Goal: Task Accomplishment & Management: Use online tool/utility

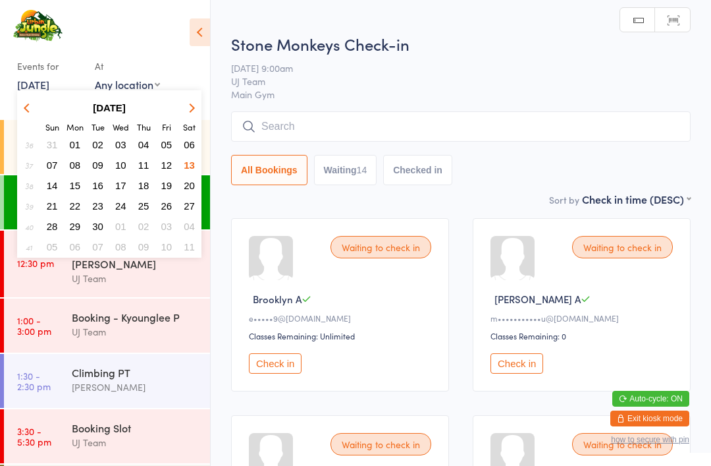
click at [349, 61] on div "Stone Monkeys Check-in [DATE] 9:00am UJ Team Main Gym Manual search Scanner inp…" at bounding box center [461, 112] width 460 height 159
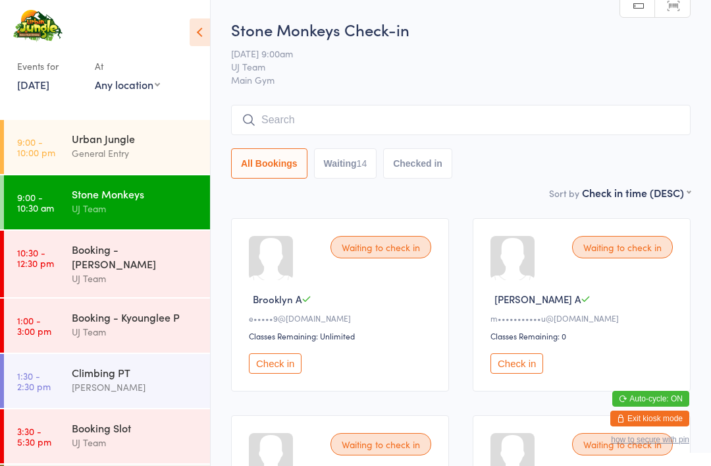
click at [65, 144] on link "9:00 - 10:00 pm Urban Jungle General Entry" at bounding box center [107, 147] width 206 height 54
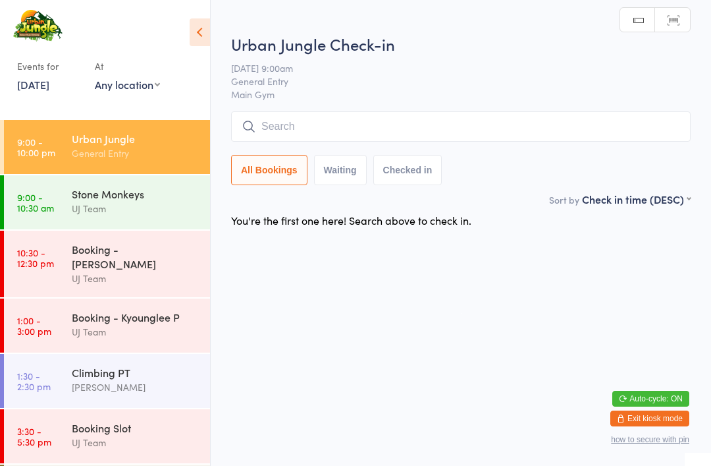
click at [88, 197] on div "Stone Monkeys" at bounding box center [135, 193] width 127 height 14
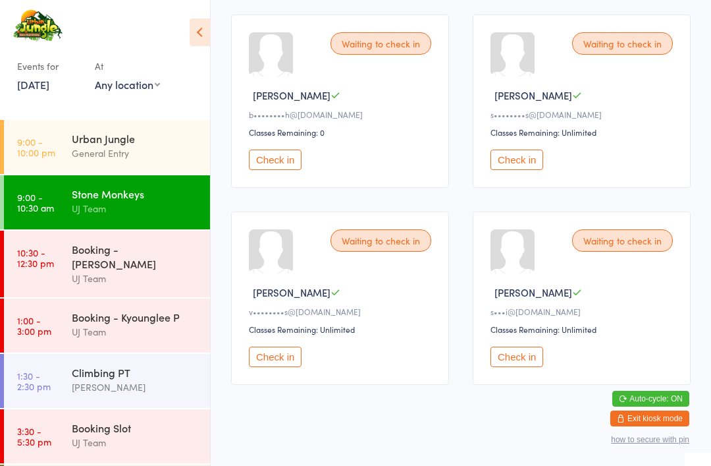
scroll to position [1197, 0]
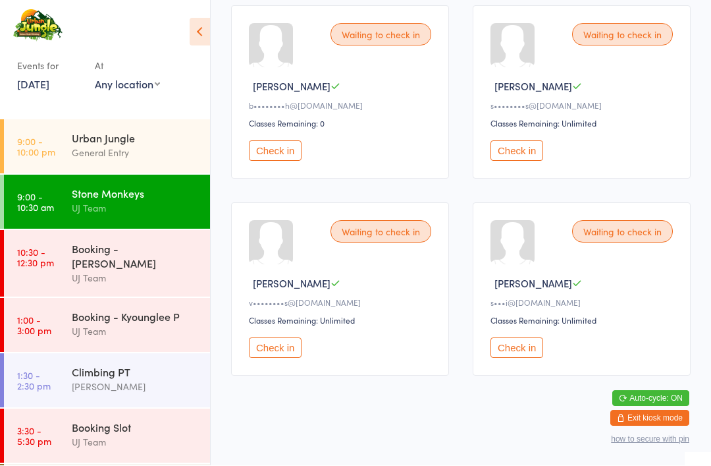
click at [282, 358] on button "Check in" at bounding box center [275, 348] width 53 height 20
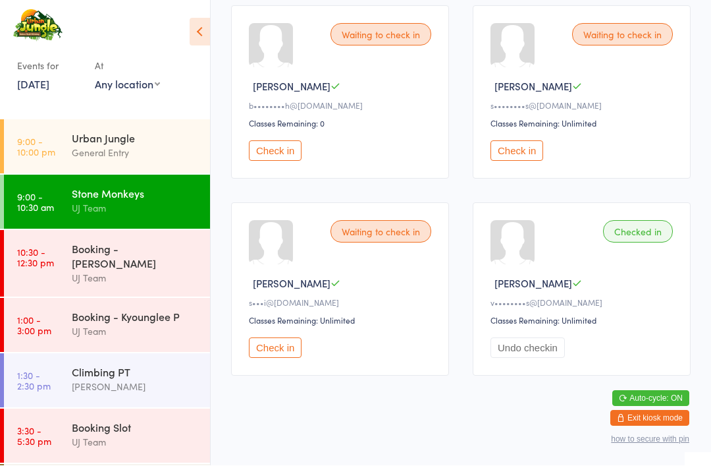
click at [147, 145] on div "Urban Jungle" at bounding box center [135, 138] width 127 height 14
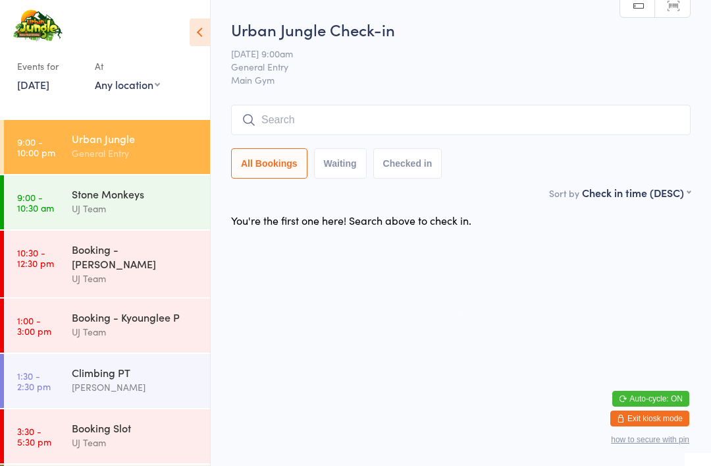
click at [356, 117] on input "search" at bounding box center [461, 120] width 460 height 30
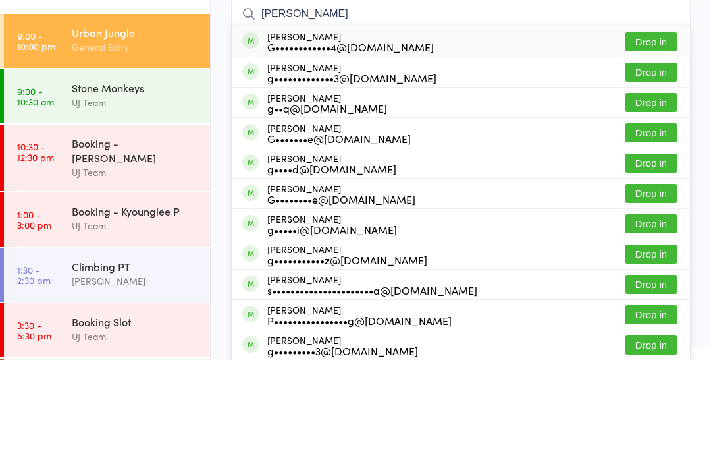
type input "[PERSON_NAME]"
click at [660, 199] on button "Drop in" at bounding box center [651, 208] width 53 height 19
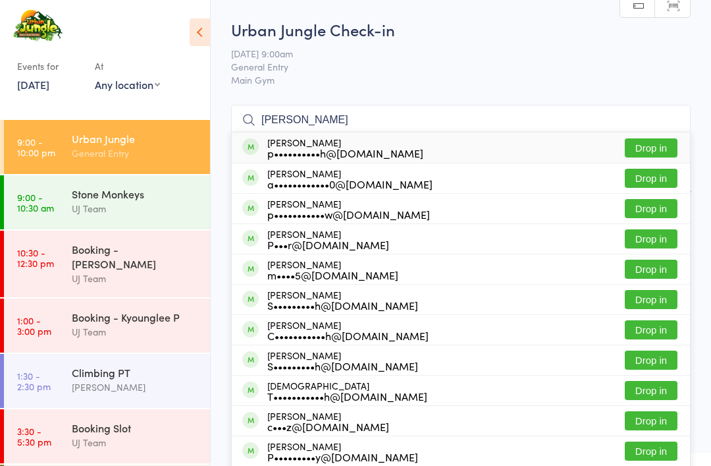
type input "[PERSON_NAME]"
click at [660, 144] on button "Drop in" at bounding box center [651, 147] width 53 height 19
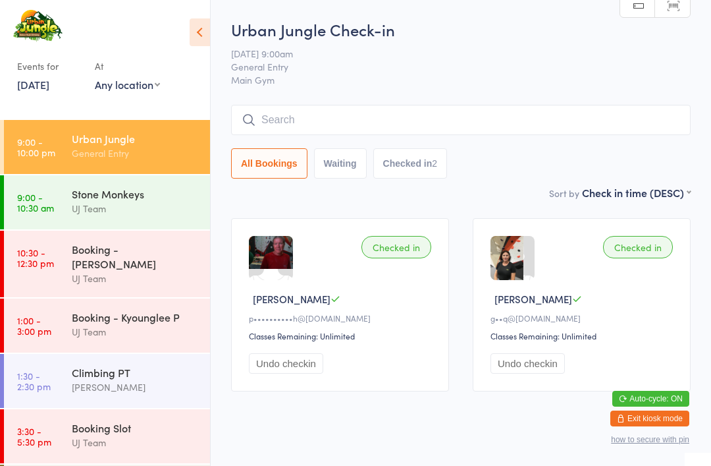
click at [55, 194] on link "9:00 - 10:30 am Stone Monkeys UJ Team" at bounding box center [107, 202] width 206 height 54
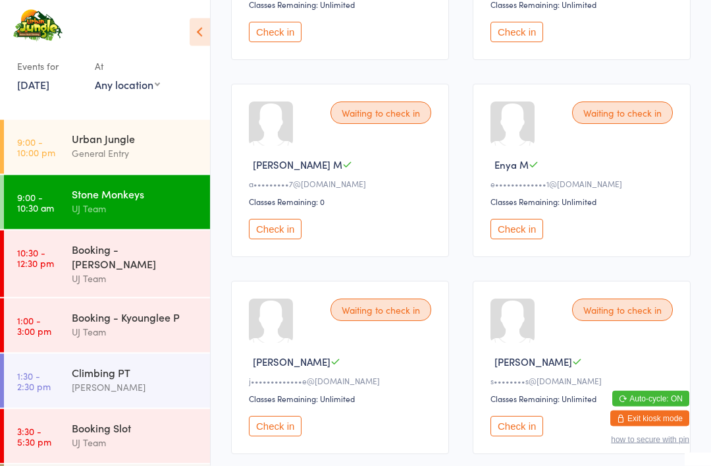
click at [272, 240] on button "Check in" at bounding box center [275, 229] width 53 height 20
click at [290, 239] on button "Check in" at bounding box center [275, 229] width 53 height 20
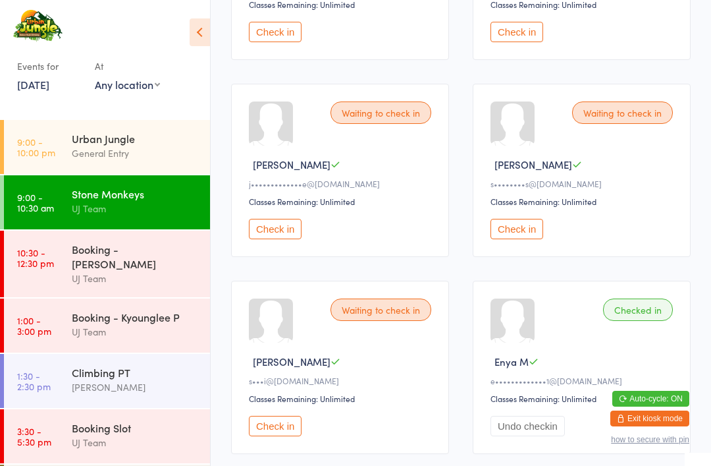
click at [263, 239] on button "Check in" at bounding box center [275, 229] width 53 height 20
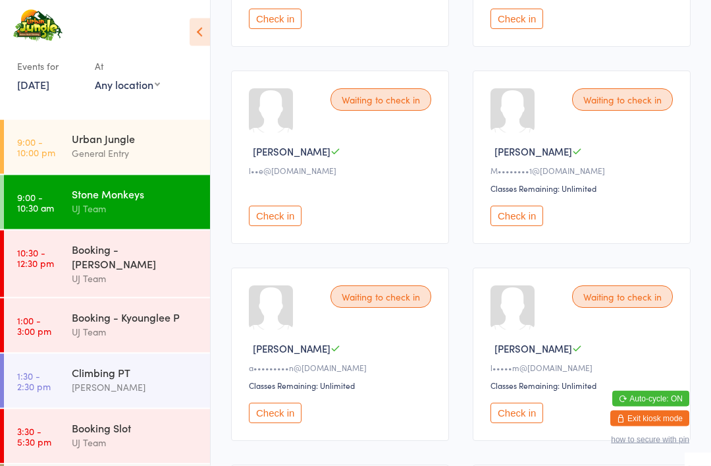
click at [289, 226] on button "Check in" at bounding box center [275, 216] width 53 height 20
click at [519, 226] on button "Check in" at bounding box center [517, 216] width 53 height 20
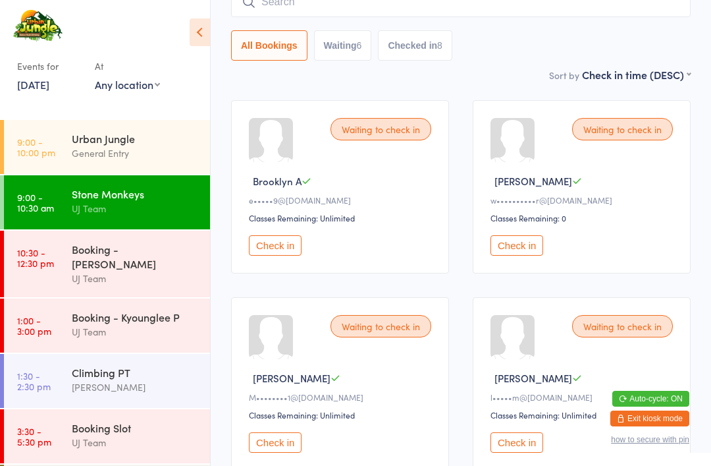
scroll to position [0, 0]
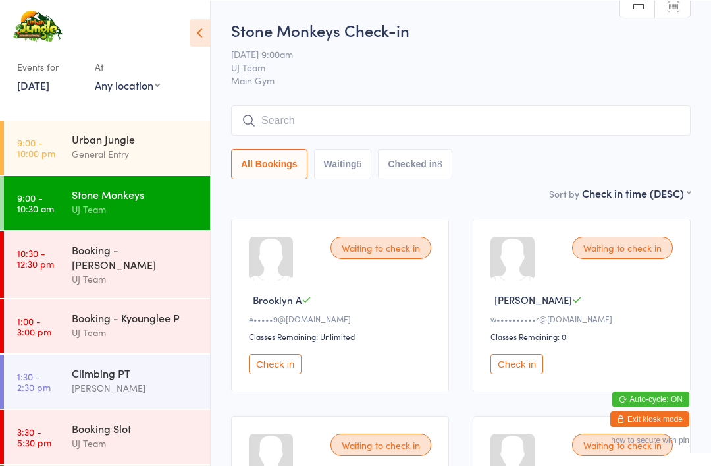
click at [273, 366] on button "Check in" at bounding box center [275, 363] width 53 height 20
click at [280, 370] on button "Check in" at bounding box center [275, 363] width 53 height 20
click at [120, 144] on div "Urban Jungle" at bounding box center [135, 138] width 127 height 14
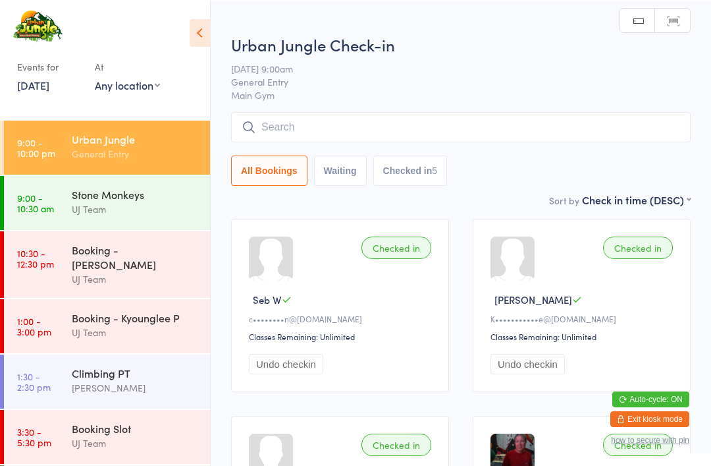
click at [148, 211] on div "UJ Team" at bounding box center [135, 208] width 127 height 15
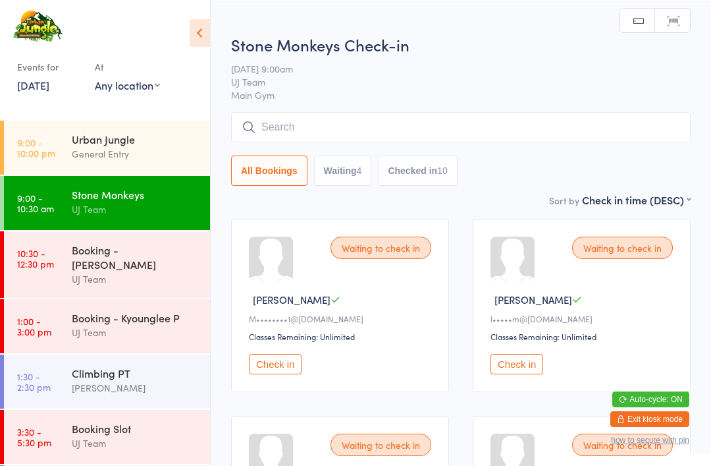
click at [437, 175] on button "Checked in 10" at bounding box center [417, 170] width 79 height 30
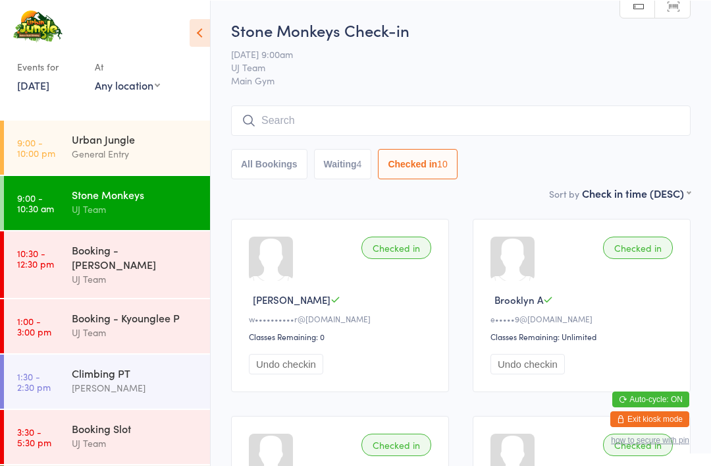
click at [269, 178] on button "All Bookings" at bounding box center [269, 163] width 76 height 30
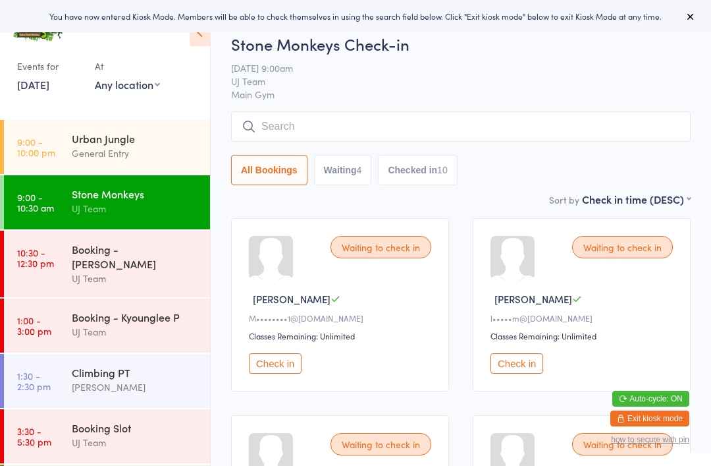
click at [95, 138] on div "Urban Jungle" at bounding box center [135, 138] width 127 height 14
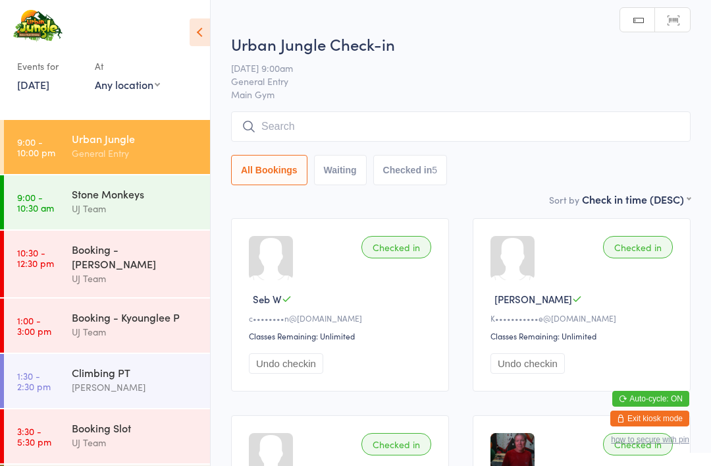
click at [352, 117] on input "search" at bounding box center [461, 126] width 460 height 30
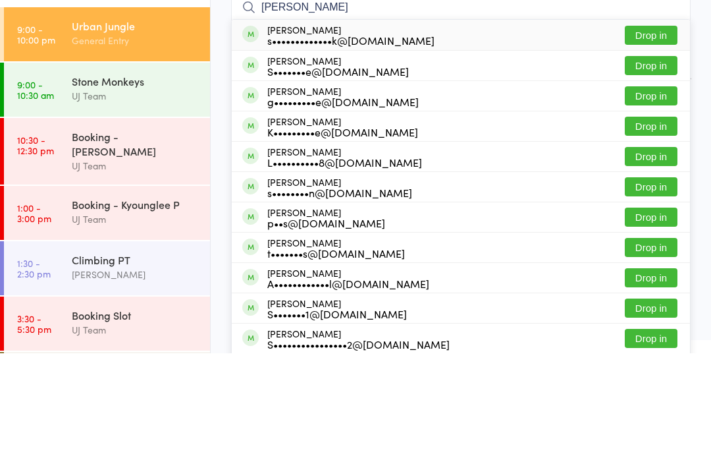
type input "[PERSON_NAME]"
click at [659, 138] on button "Drop in" at bounding box center [651, 147] width 53 height 19
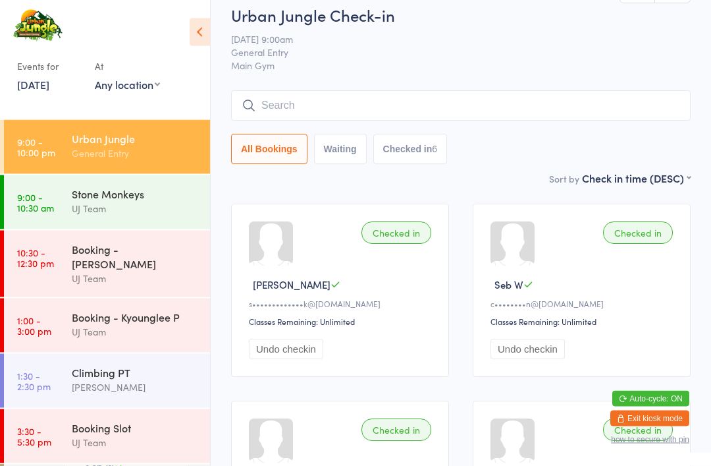
scroll to position [14, 0]
click at [357, 99] on input "search" at bounding box center [461, 106] width 460 height 30
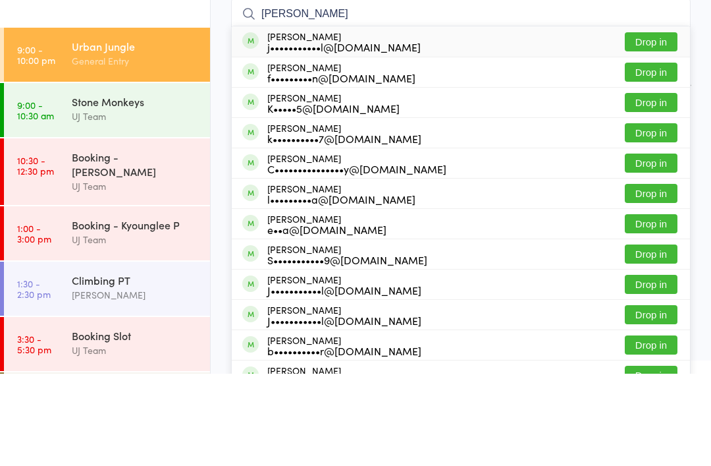
type input "[PERSON_NAME]"
click at [381, 134] on div "j•••••••••••l@[DOMAIN_NAME]" at bounding box center [343, 139] width 153 height 11
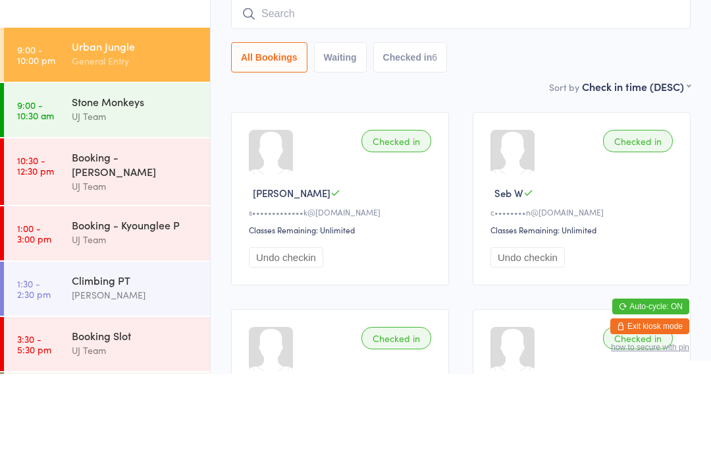
scroll to position [106, 0]
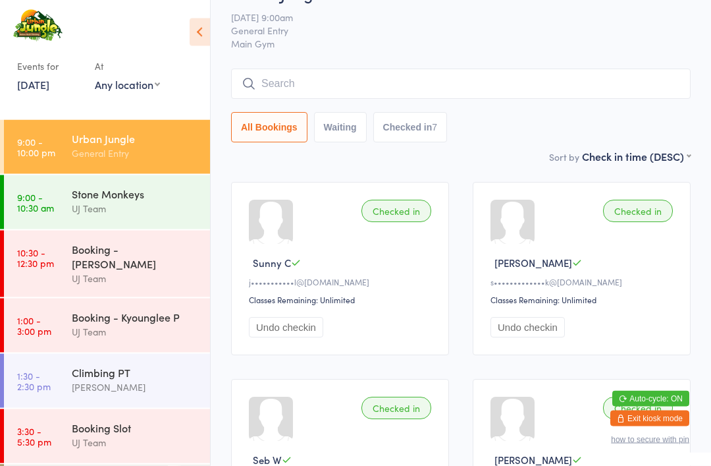
click at [375, 90] on input "search" at bounding box center [461, 84] width 460 height 30
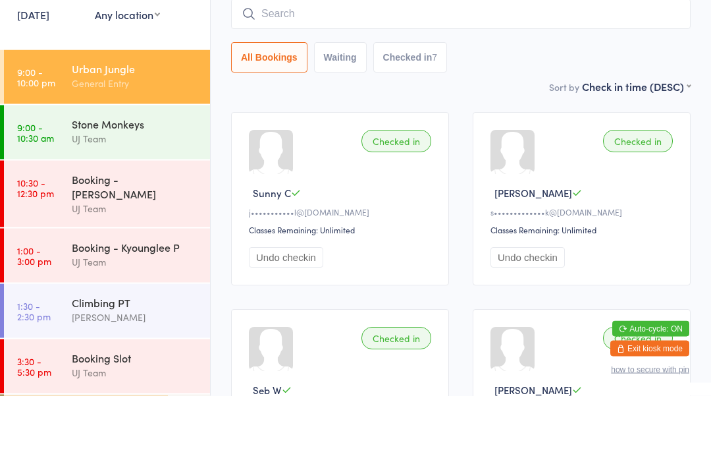
click at [150, 186] on div "Stone Monkeys" at bounding box center [135, 193] width 127 height 14
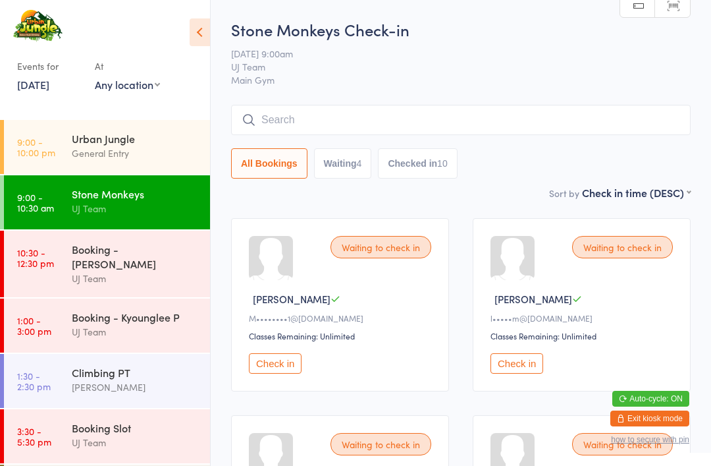
click at [158, 158] on div "General Entry" at bounding box center [135, 153] width 127 height 15
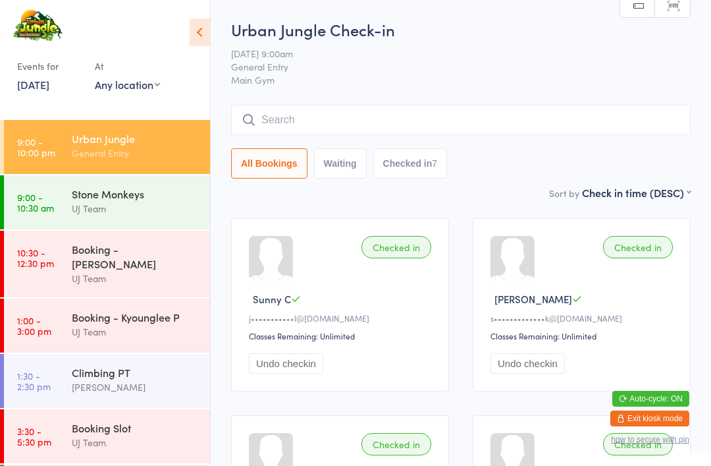
click at [580, 106] on input "search" at bounding box center [461, 120] width 460 height 30
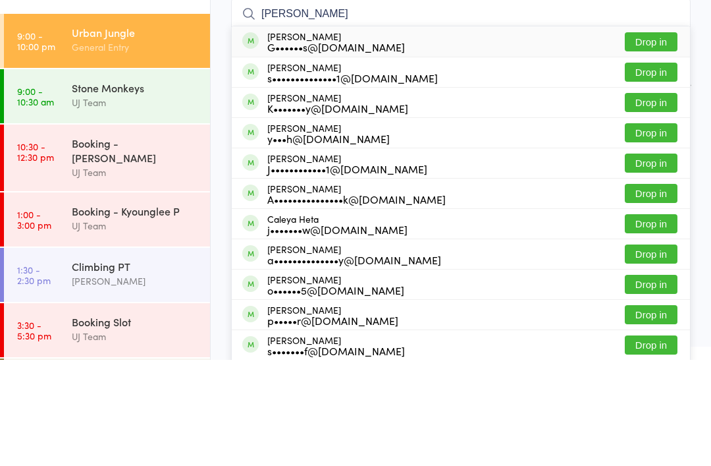
type input "Aleya"
click at [661, 169] on button "Drop in" at bounding box center [651, 178] width 53 height 19
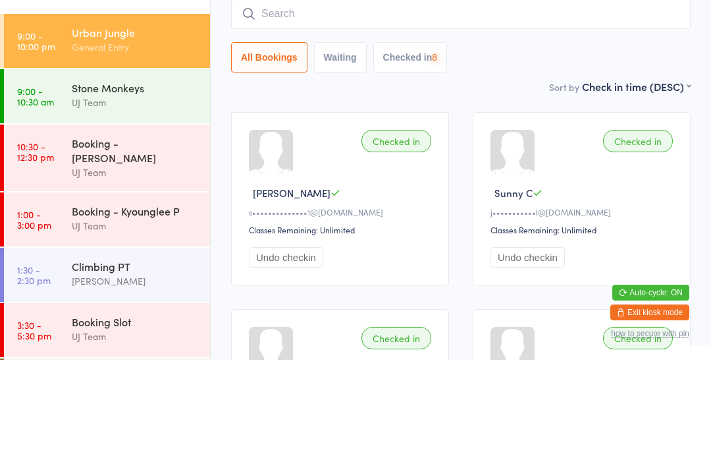
click at [621, 148] on div "All Bookings Waiting Checked in 8" at bounding box center [461, 163] width 460 height 30
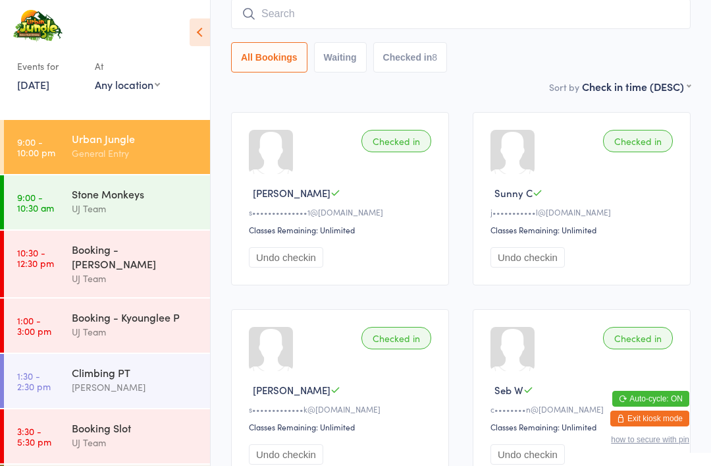
click at [130, 148] on div "General Entry" at bounding box center [135, 153] width 127 height 15
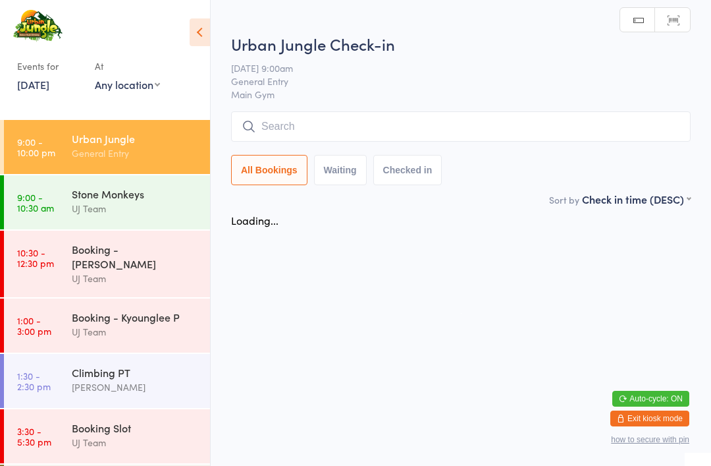
scroll to position [0, 0]
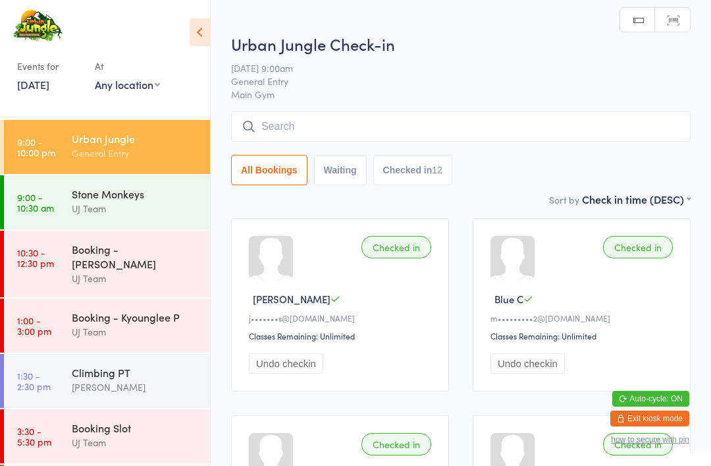
click at [447, 123] on input "search" at bounding box center [461, 126] width 460 height 30
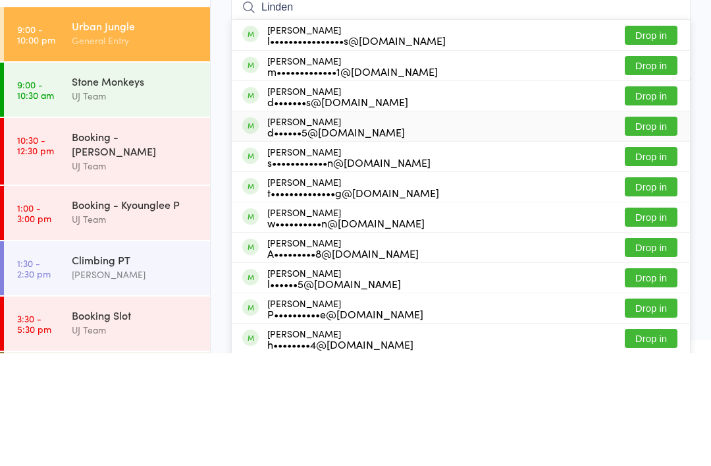
type input "Linden"
click at [302, 239] on div "d••••••5@bigpond.net.au" at bounding box center [336, 244] width 138 height 11
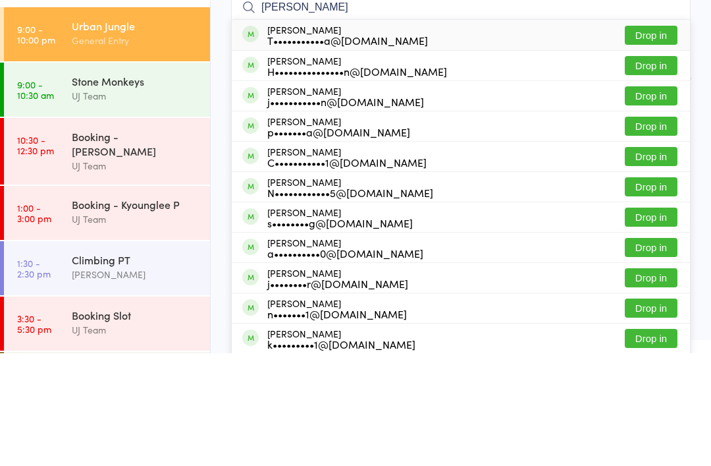
type input "Cameron hin"
click at [650, 169] on button "Drop in" at bounding box center [651, 178] width 53 height 19
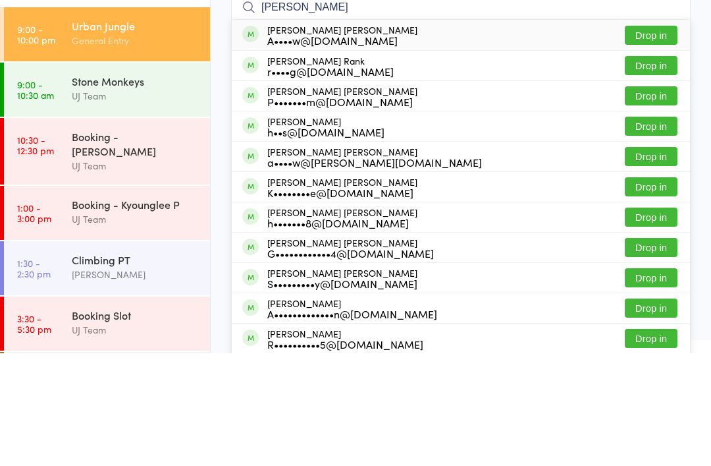
scroll to position [113, 0]
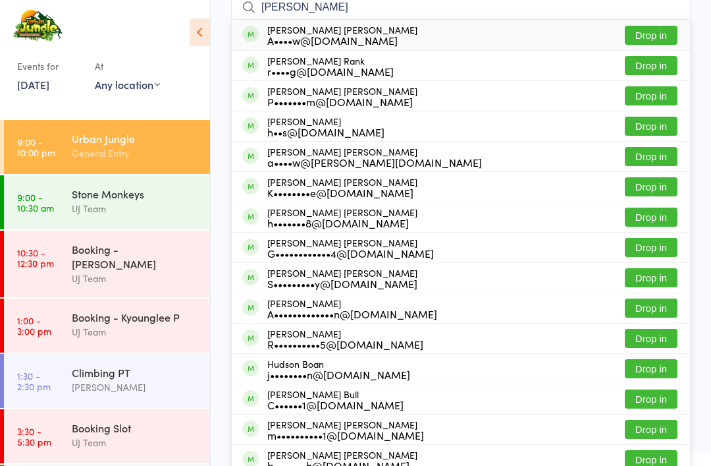
type input "Hudson rea"
click at [656, 32] on button "Drop in" at bounding box center [651, 35] width 53 height 19
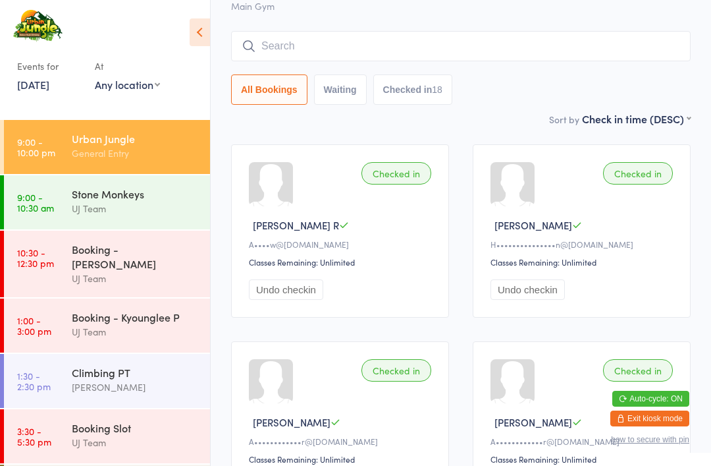
scroll to position [0, 0]
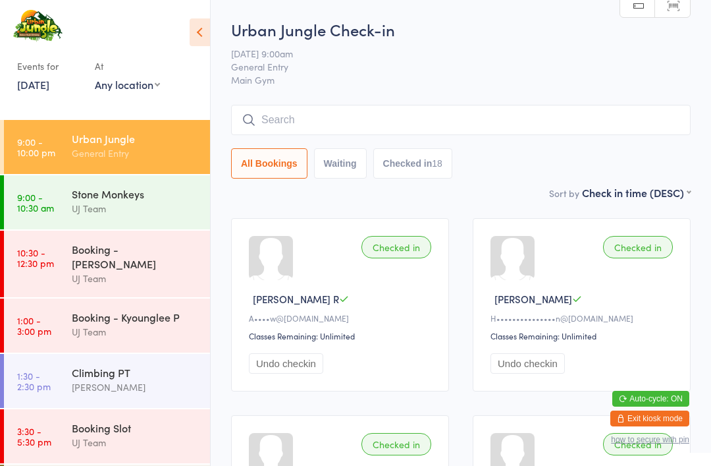
click at [130, 271] on div "UJ Team" at bounding box center [135, 278] width 127 height 15
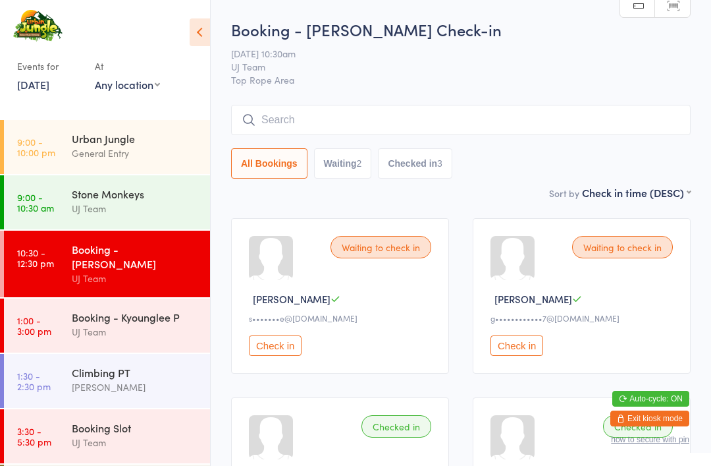
click at [347, 165] on button "Waiting 2" at bounding box center [343, 163] width 58 height 30
select select "0"
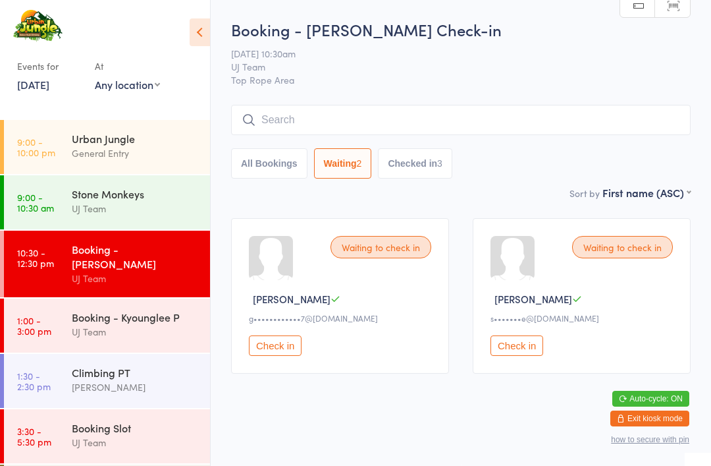
click at [422, 166] on button "Checked in 3" at bounding box center [415, 163] width 74 height 30
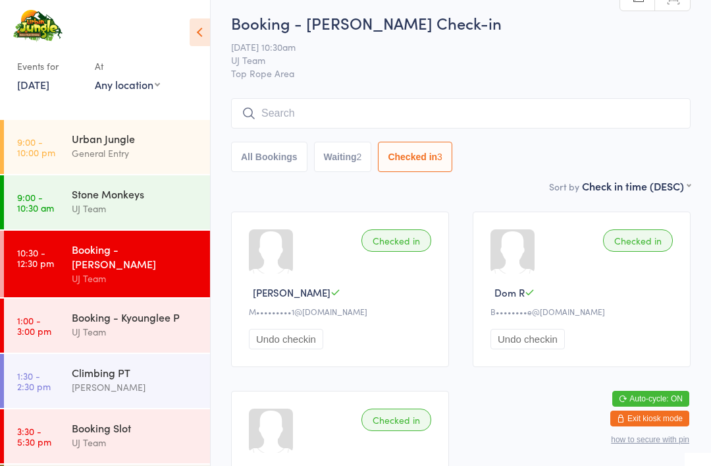
scroll to position [29, 0]
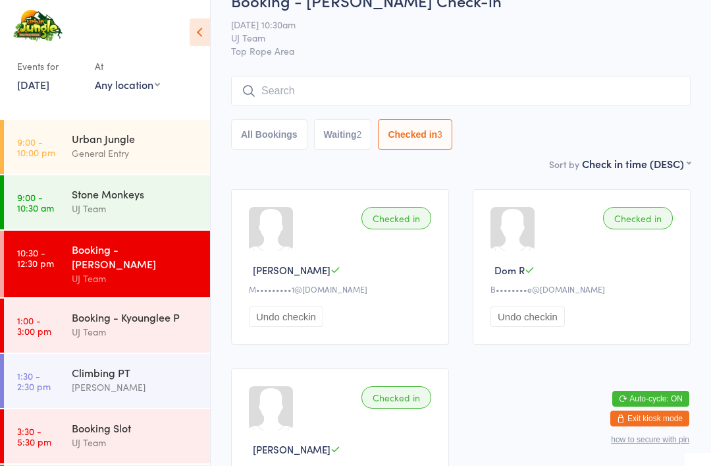
click at [253, 129] on button "All Bookings" at bounding box center [269, 134] width 76 height 30
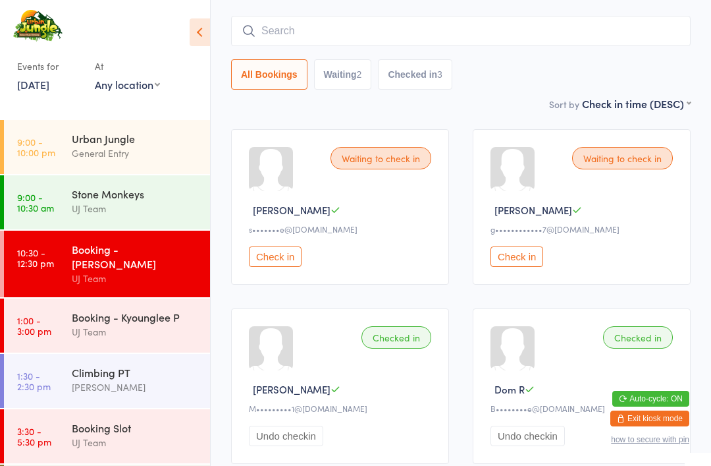
scroll to position [0, 0]
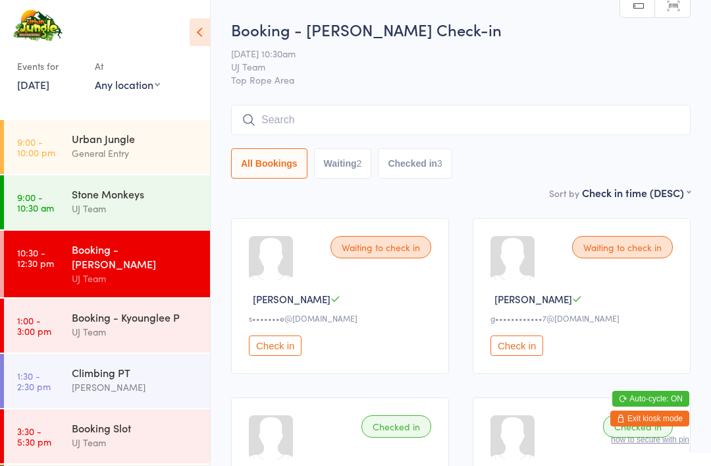
click at [371, 159] on button "Waiting 2" at bounding box center [343, 163] width 58 height 30
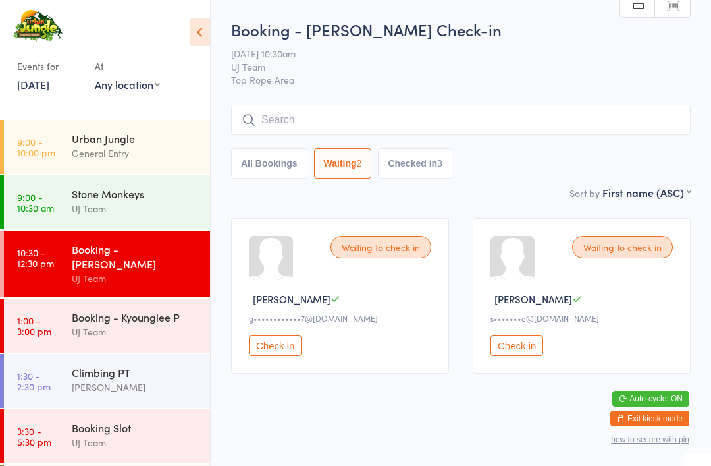
click at [421, 156] on button "Checked in 3" at bounding box center [415, 163] width 74 height 30
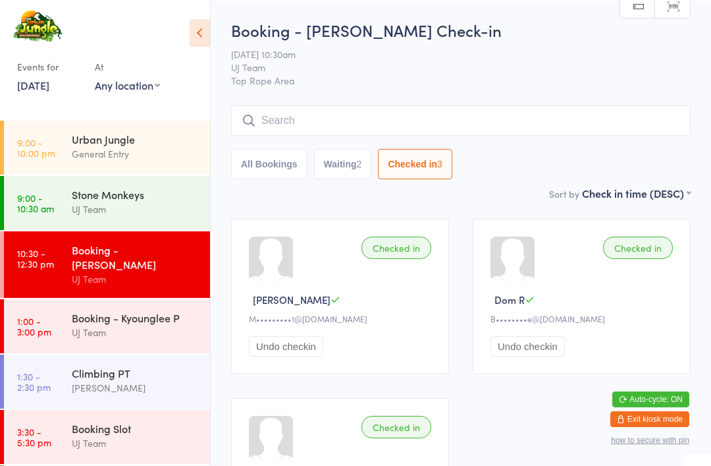
click at [345, 163] on button "Waiting 2" at bounding box center [343, 163] width 58 height 30
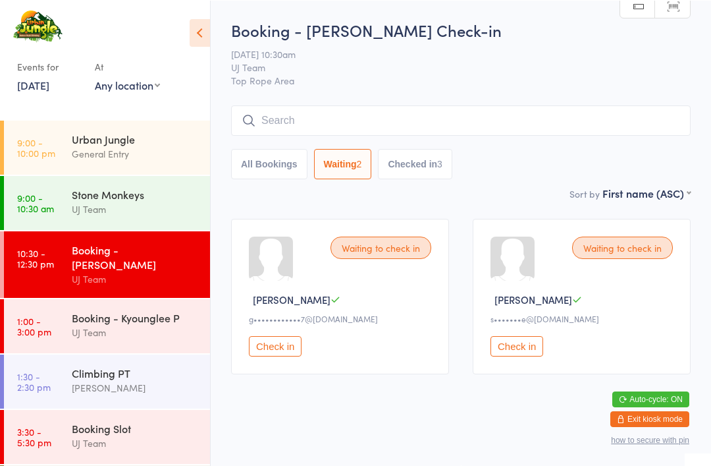
click at [275, 164] on button "All Bookings" at bounding box center [269, 163] width 76 height 30
